Goal: Check status: Check status

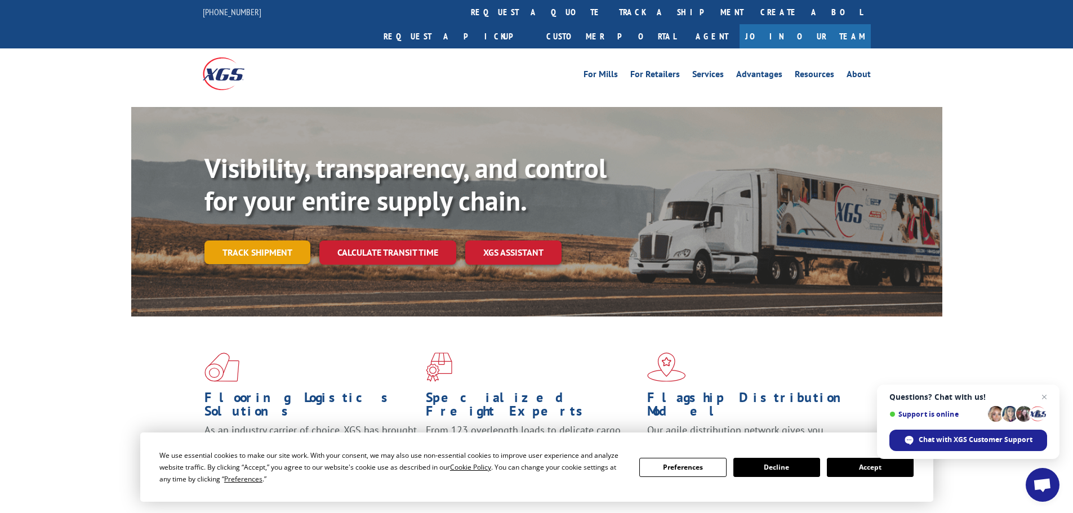
click at [241, 241] on link "Track shipment" at bounding box center [258, 253] width 106 height 24
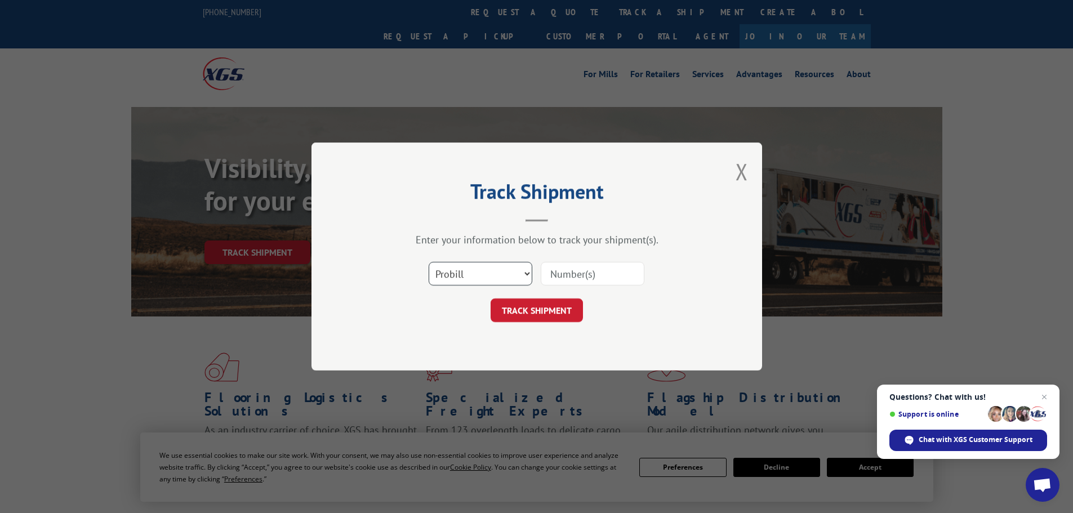
click at [463, 281] on select "Select category... Probill BOL PO" at bounding box center [481, 274] width 104 height 24
select select "bol"
click at [429, 262] on select "Select category... Probill BOL PO" at bounding box center [481, 274] width 104 height 24
click at [555, 268] on input at bounding box center [593, 274] width 104 height 24
paste input "458071"
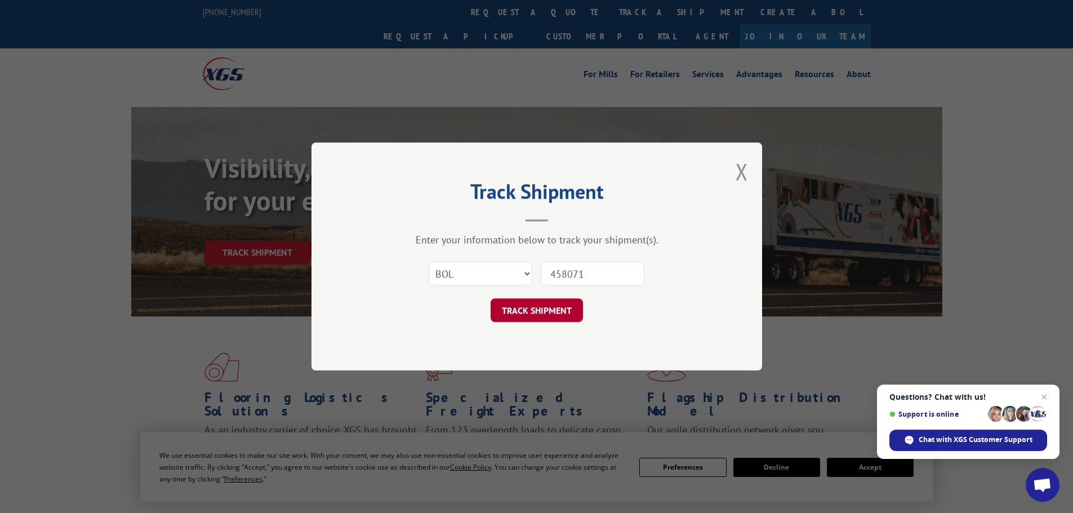
type input "458071"
click at [539, 309] on button "TRACK SHIPMENT" at bounding box center [537, 311] width 92 height 24
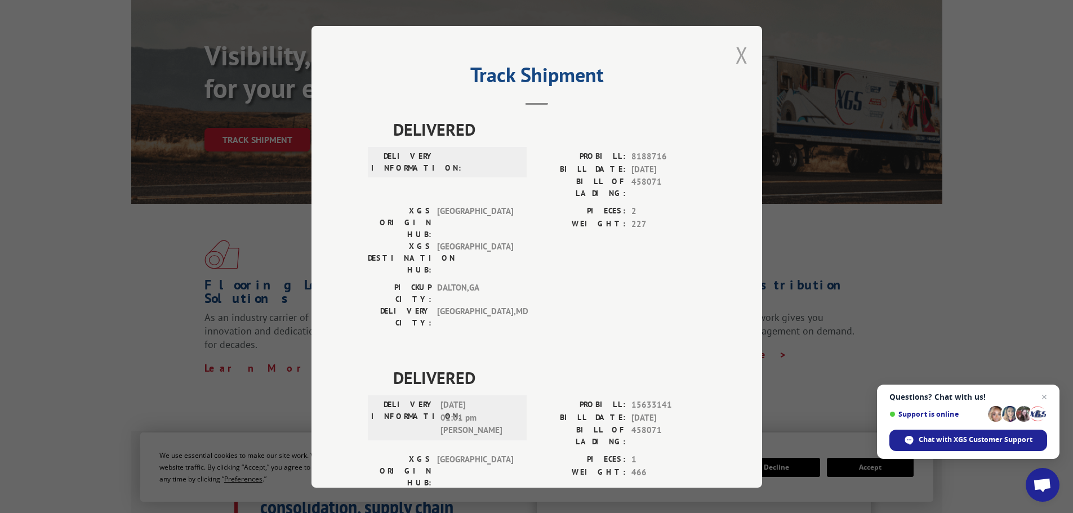
click at [736, 49] on button "Close modal" at bounding box center [742, 55] width 12 height 30
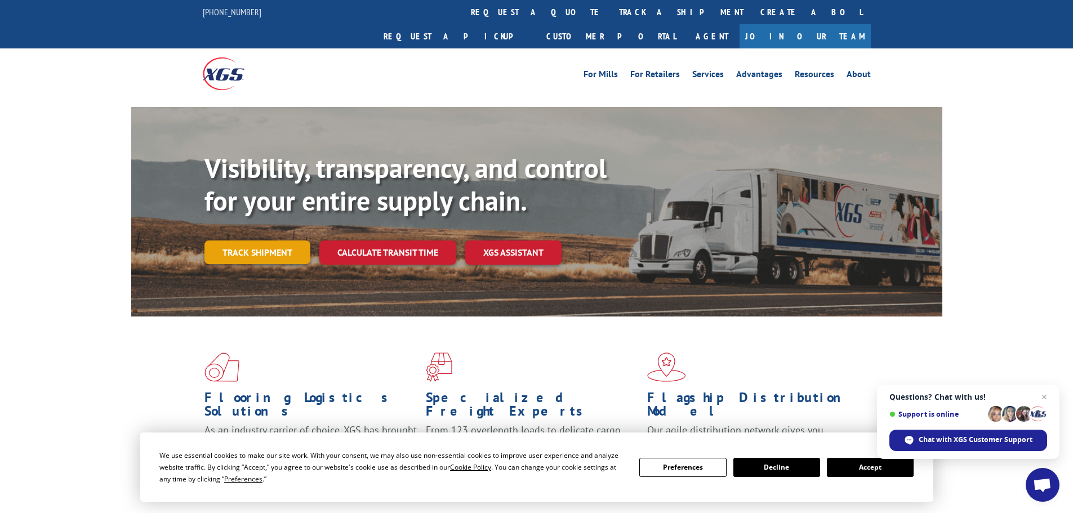
click at [233, 241] on link "Track shipment" at bounding box center [258, 253] width 106 height 24
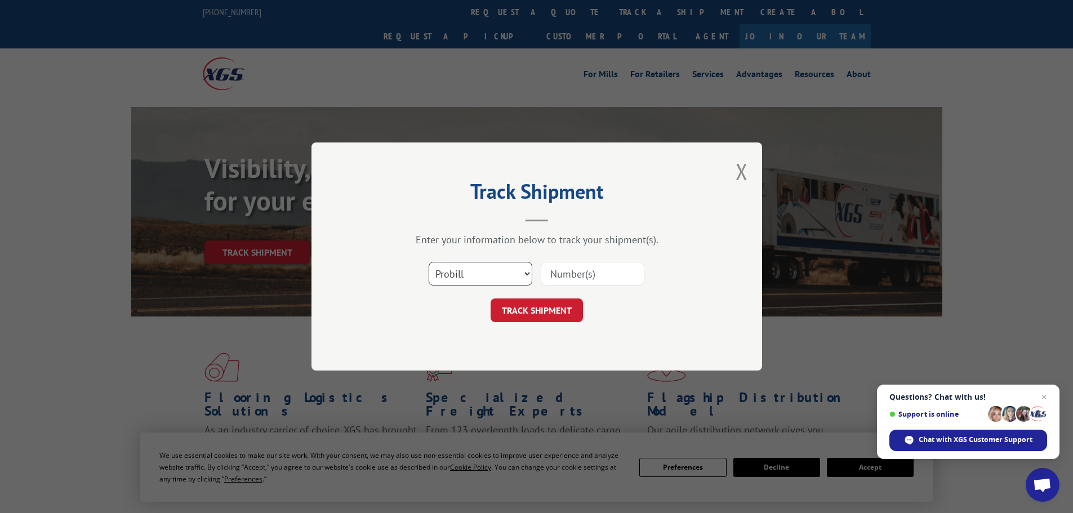
click at [447, 274] on select "Select category... Probill BOL PO" at bounding box center [481, 274] width 104 height 24
select select "bol"
click at [429, 262] on select "Select category... Probill BOL PO" at bounding box center [481, 274] width 104 height 24
click at [580, 269] on input at bounding box center [593, 274] width 104 height 24
paste input "458071"
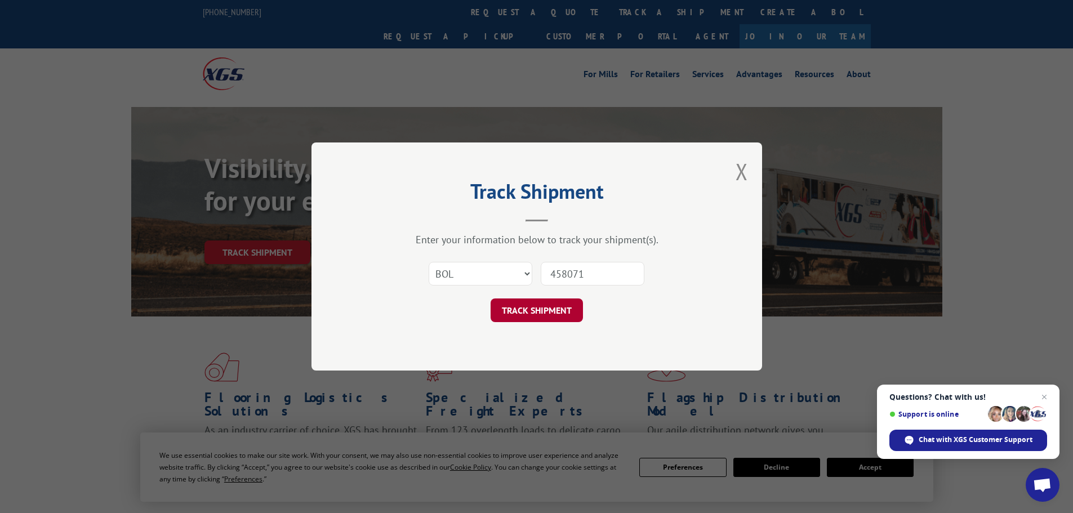
type input "458071"
click at [553, 302] on button "TRACK SHIPMENT" at bounding box center [537, 311] width 92 height 24
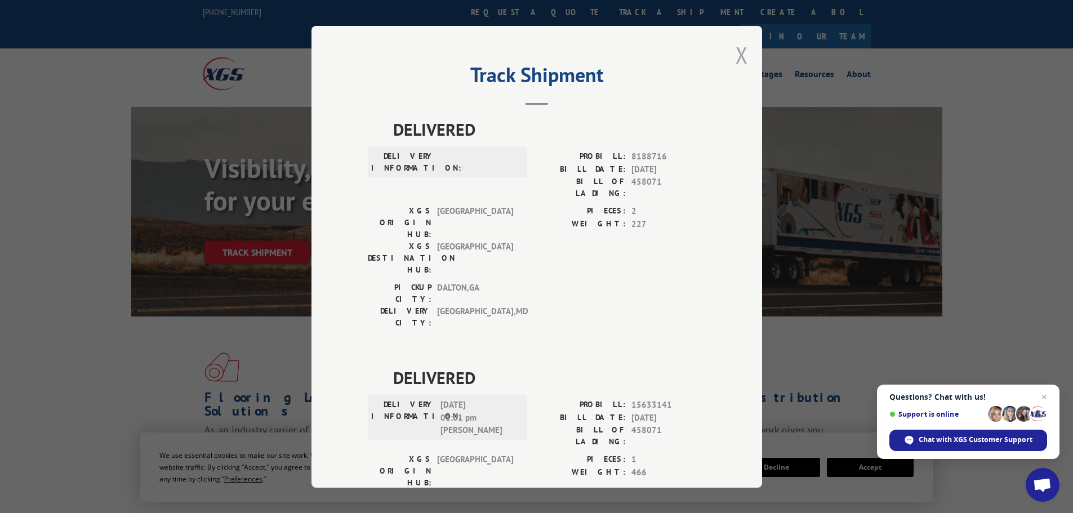
click at [738, 56] on button "Close modal" at bounding box center [742, 55] width 12 height 30
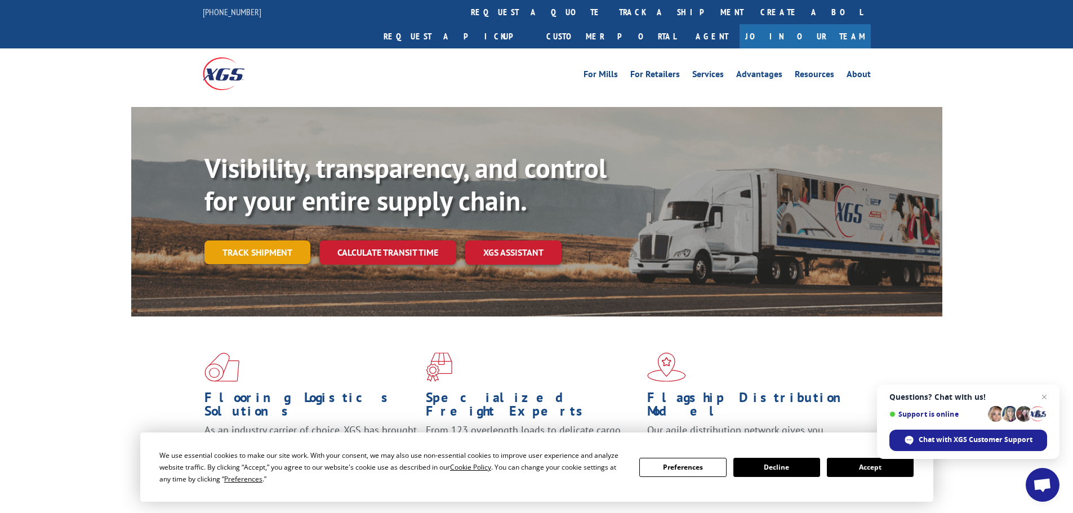
click at [267, 241] on link "Track shipment" at bounding box center [258, 253] width 106 height 24
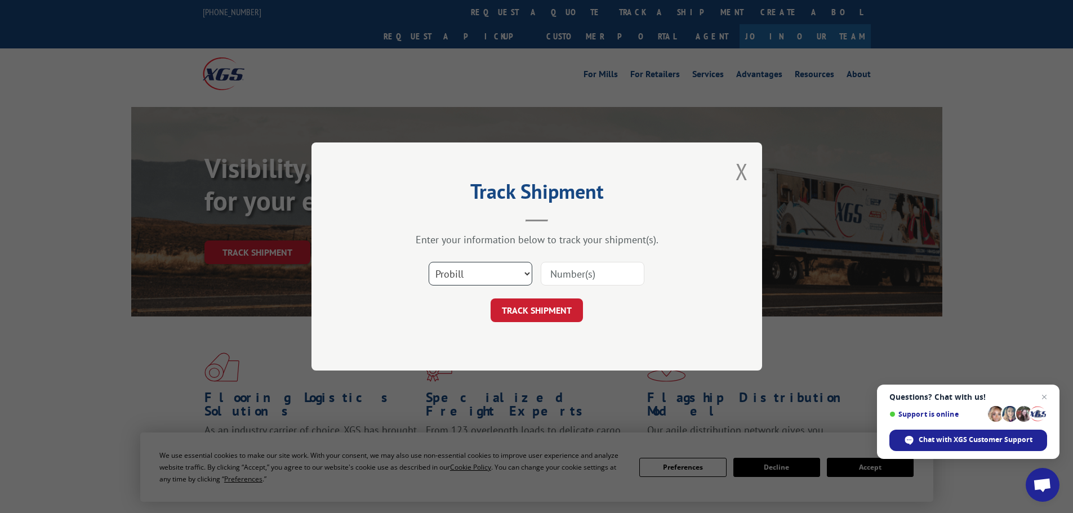
click at [465, 268] on select "Select category... Probill BOL PO" at bounding box center [481, 274] width 104 height 24
click at [429, 262] on select "Select category... Probill BOL PO" at bounding box center [481, 274] width 104 height 24
click at [579, 263] on input at bounding box center [593, 274] width 104 height 24
click at [572, 274] on input at bounding box center [593, 274] width 104 height 24
paste input "262478250912"
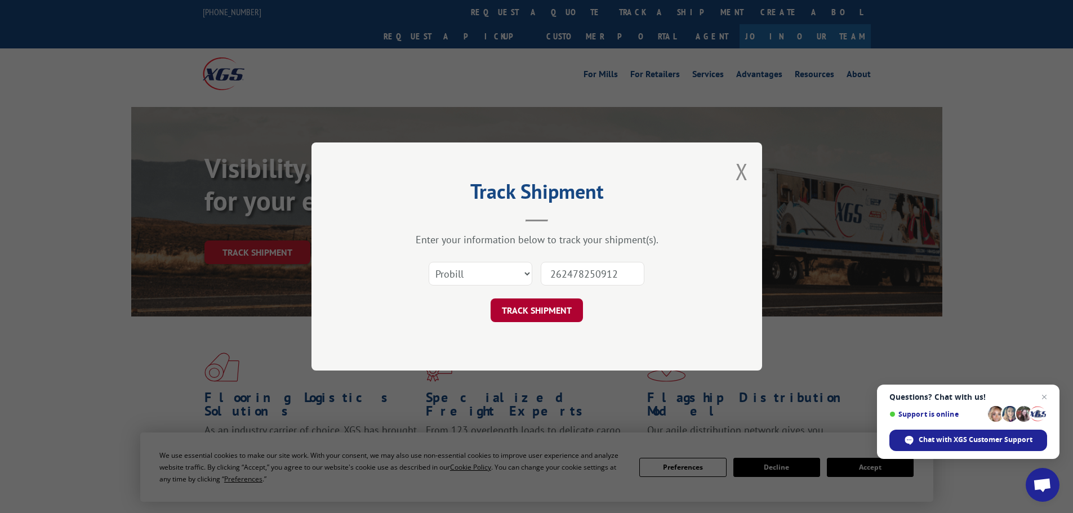
type input "262478250912"
click at [545, 308] on button "TRACK SHIPMENT" at bounding box center [537, 311] width 92 height 24
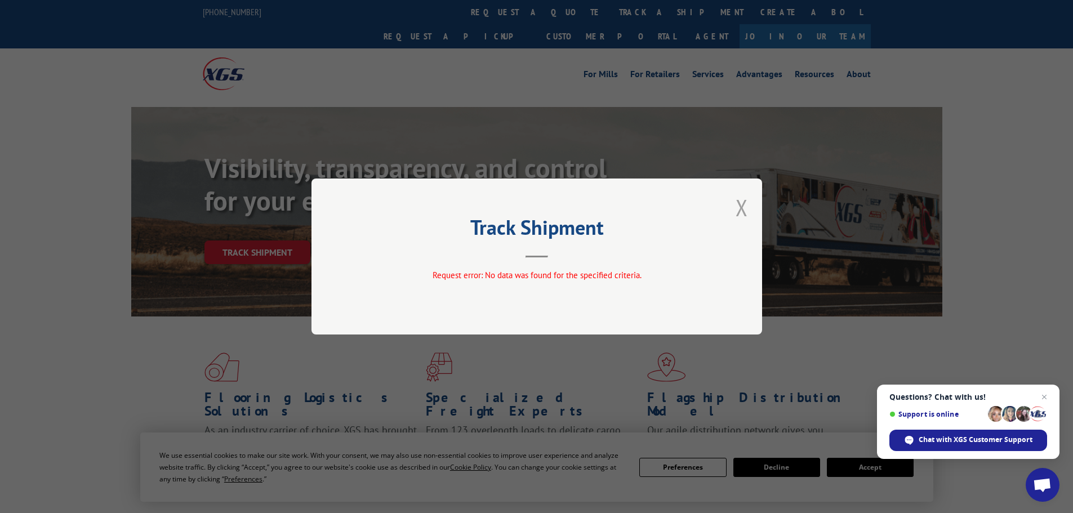
click at [743, 208] on button "Close modal" at bounding box center [742, 208] width 12 height 30
